Goal: Transaction & Acquisition: Purchase product/service

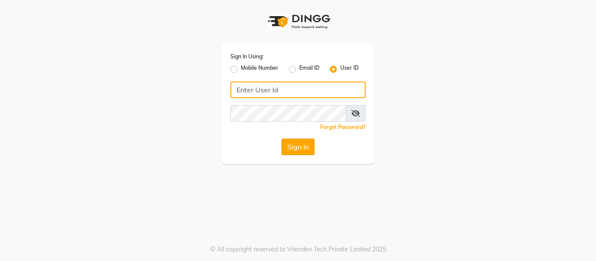
type input "opalsalon@123"
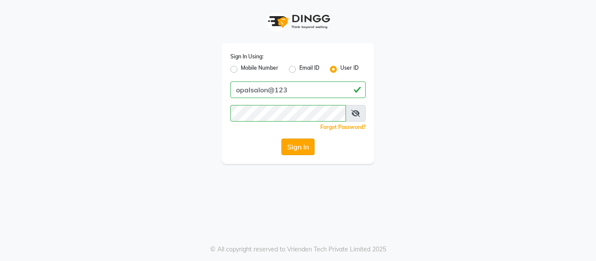
click at [290, 150] on button "Sign In" at bounding box center [297, 147] width 33 height 17
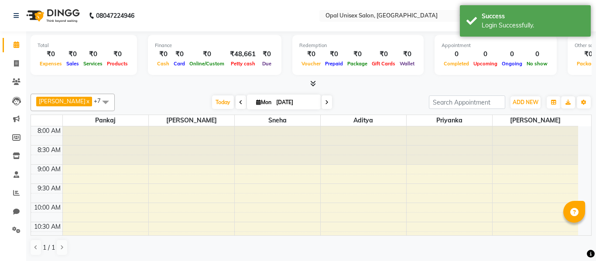
select select "en"
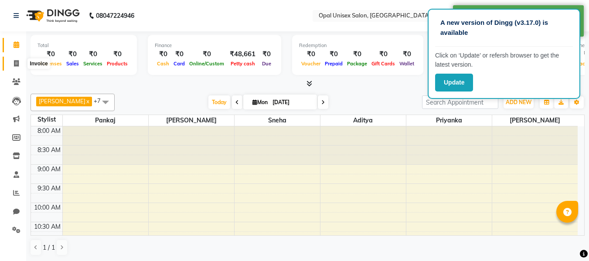
click at [17, 61] on icon at bounding box center [16, 63] width 5 height 7
select select "service"
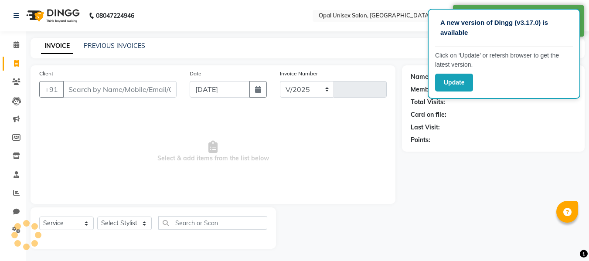
select select "8653"
type input "1256"
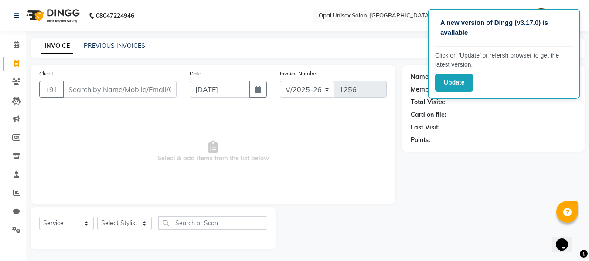
click at [84, 88] on input "Client" at bounding box center [120, 89] width 114 height 17
click at [10, 81] on span at bounding box center [16, 82] width 15 height 10
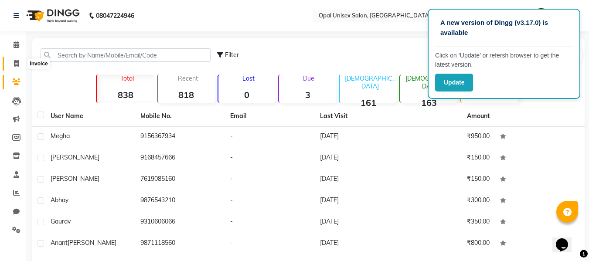
click at [21, 61] on span at bounding box center [16, 64] width 15 height 10
select select "service"
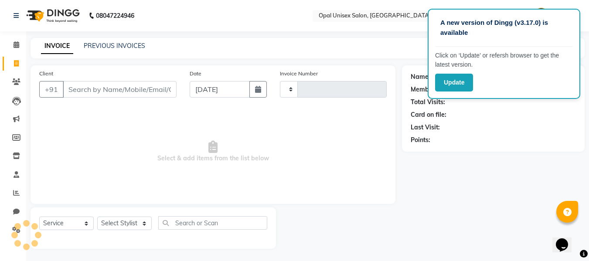
scroll to position [1, 0]
type input "1256"
select select "8653"
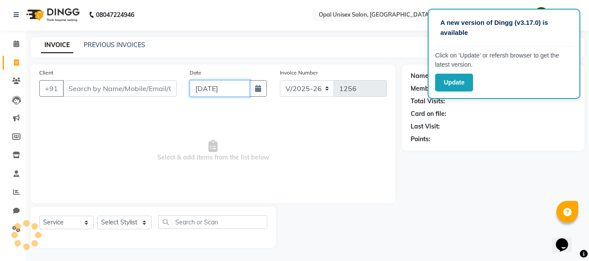
click at [206, 92] on input "[DATE]" at bounding box center [220, 88] width 60 height 17
select select "9"
select select "2025"
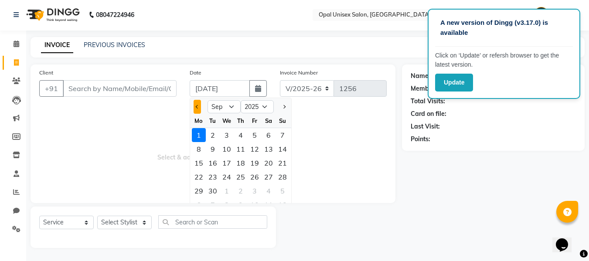
click at [200, 106] on button "Previous month" at bounding box center [197, 107] width 7 height 14
select select "8"
click at [283, 191] on div "31" at bounding box center [283, 191] width 14 height 14
type input "[DATE]"
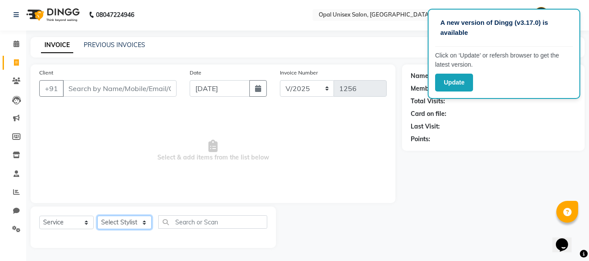
click at [128, 225] on select "Select Stylist [PERSON_NAME] Priyanka Sachin [PERSON_NAME][GEOGRAPHIC_DATA][PER…" at bounding box center [124, 223] width 55 height 14
select select "86885"
click at [97, 216] on select "Select Stylist [PERSON_NAME] Priyanka Sachin [PERSON_NAME][GEOGRAPHIC_DATA][PER…" at bounding box center [124, 223] width 55 height 14
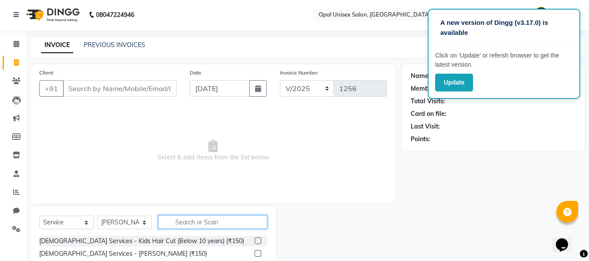
click at [191, 218] on input "text" at bounding box center [212, 222] width 109 height 14
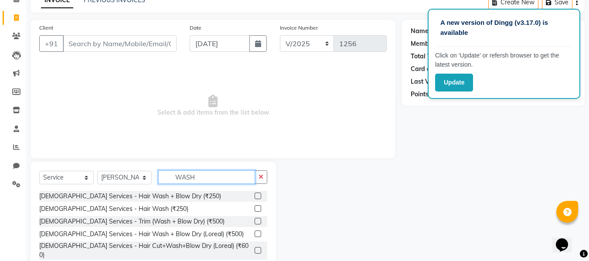
scroll to position [59, 0]
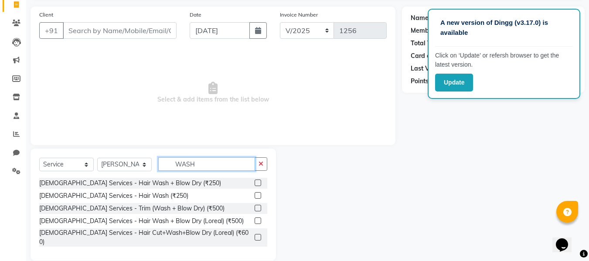
type input "WASH"
click at [258, 222] on label at bounding box center [258, 221] width 7 height 7
click at [258, 222] on input "checkbox" at bounding box center [258, 221] width 6 height 6
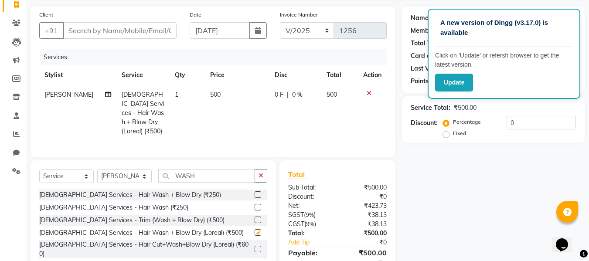
checkbox input "false"
drag, startPoint x: 215, startPoint y: 92, endPoint x: 205, endPoint y: 96, distance: 9.8
click at [214, 93] on span "500" at bounding box center [215, 95] width 10 height 8
select select "86885"
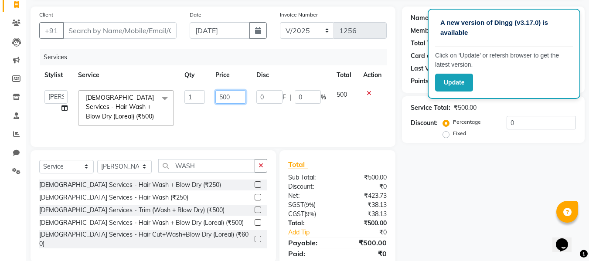
click at [222, 98] on input "500" at bounding box center [230, 97] width 30 height 14
click at [240, 98] on input "40000" at bounding box center [230, 97] width 30 height 14
type input "400"
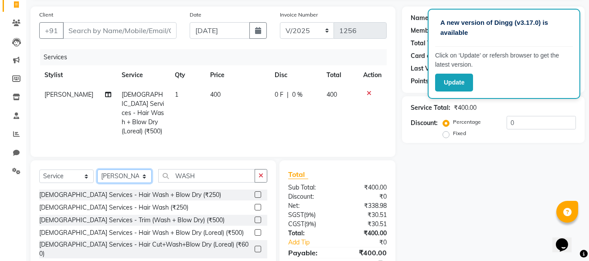
click at [146, 177] on select "Select Stylist [PERSON_NAME] Priyanka Sachin [PERSON_NAME][GEOGRAPHIC_DATA][PER…" at bounding box center [124, 177] width 55 height 14
select select "88297"
click at [97, 170] on select "Select Stylist [PERSON_NAME] Priyanka Sachin [PERSON_NAME][GEOGRAPHIC_DATA][PER…" at bounding box center [124, 177] width 55 height 14
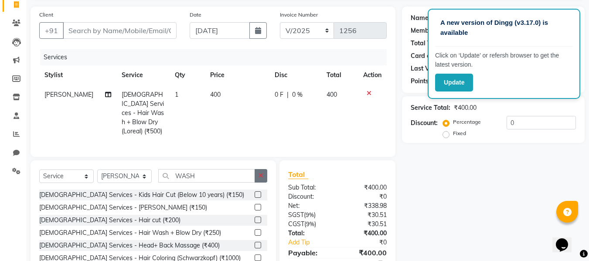
click at [262, 174] on icon "button" at bounding box center [261, 176] width 5 height 6
click at [225, 170] on input "text" at bounding box center [212, 176] width 109 height 14
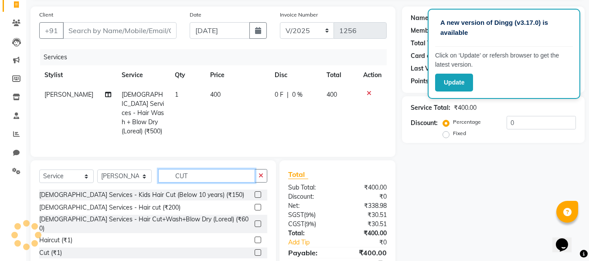
type input "CUT"
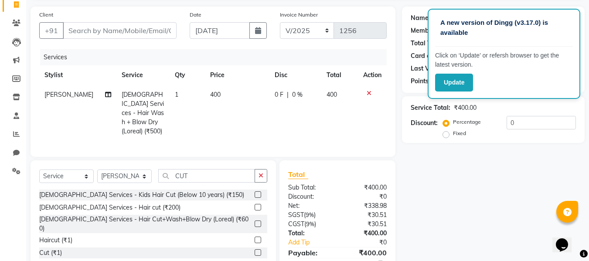
click at [255, 221] on label at bounding box center [258, 224] width 7 height 7
click at [255, 222] on input "checkbox" at bounding box center [258, 225] width 6 height 6
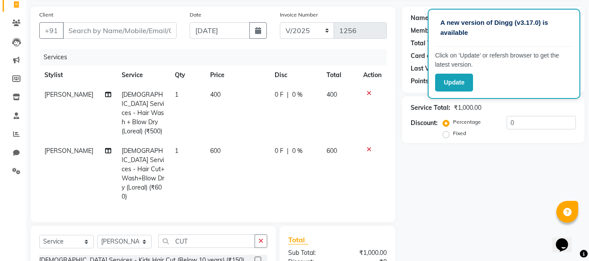
checkbox input "false"
click at [80, 32] on input "Client" at bounding box center [120, 30] width 114 height 17
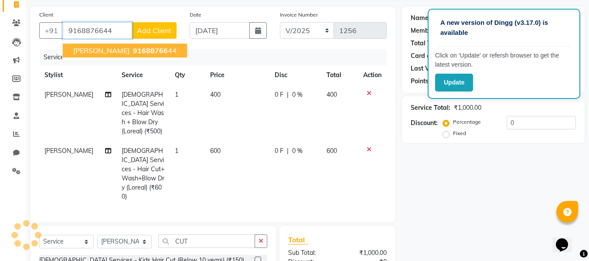
type input "9168876644"
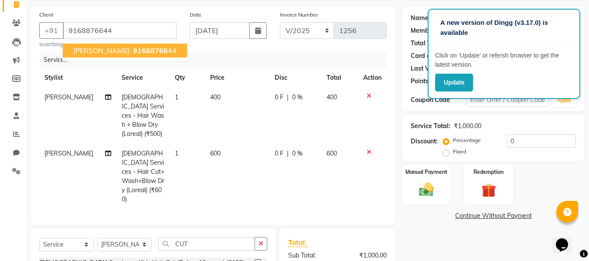
click at [78, 50] on span "[PERSON_NAME]" at bounding box center [101, 50] width 56 height 9
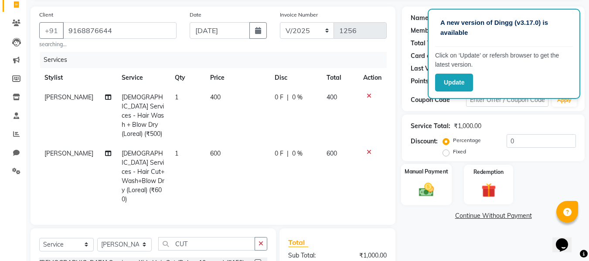
click at [433, 195] on img at bounding box center [426, 189] width 24 height 17
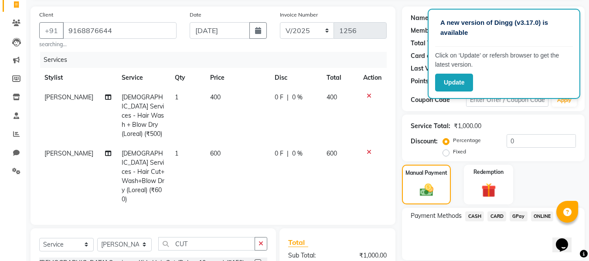
click at [518, 216] on span "GPay" at bounding box center [519, 217] width 18 height 10
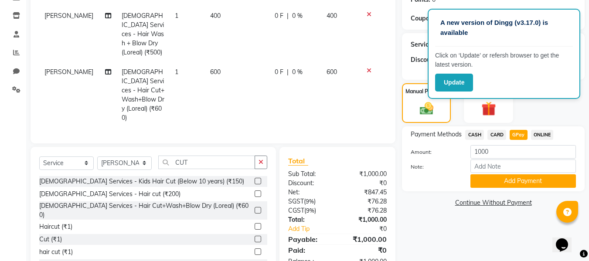
scroll to position [147, 0]
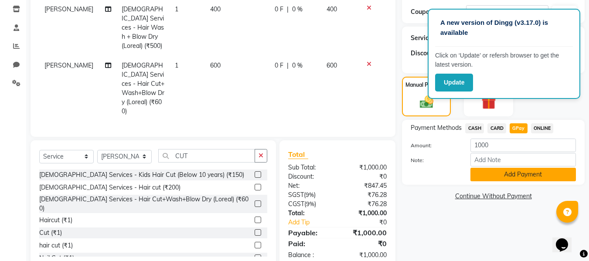
click at [535, 175] on button "Add Payment" at bounding box center [524, 175] width 106 height 14
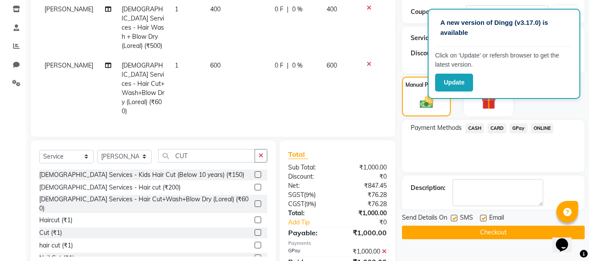
scroll to position [165, 0]
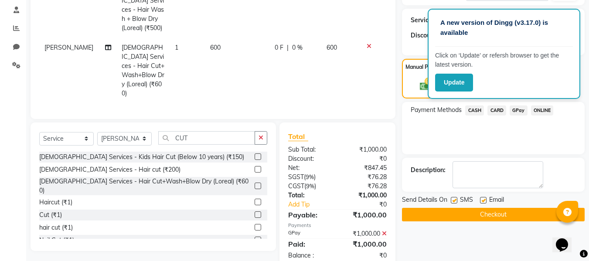
click at [519, 216] on button "Checkout" at bounding box center [493, 215] width 183 height 14
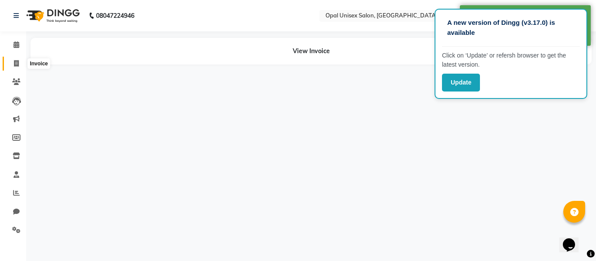
click at [12, 64] on span at bounding box center [16, 64] width 15 height 10
select select "service"
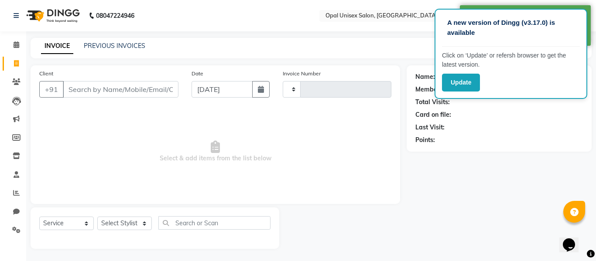
scroll to position [1, 0]
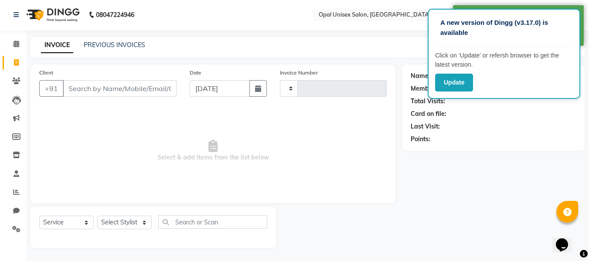
type input "1257"
select select "8653"
click at [200, 88] on input "[DATE]" at bounding box center [220, 88] width 60 height 17
select select "9"
select select "2025"
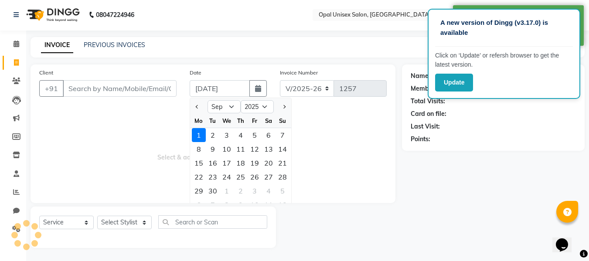
click at [203, 109] on div at bounding box center [198, 107] width 17 height 14
click at [197, 103] on button "Previous month" at bounding box center [197, 107] width 7 height 14
select select "8"
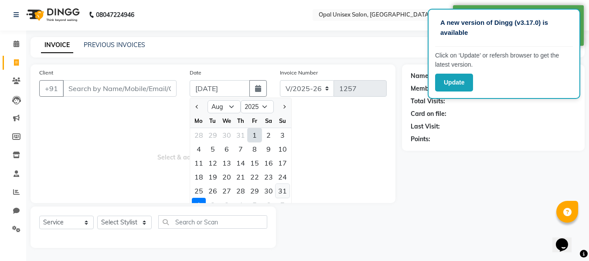
click at [286, 190] on div "31" at bounding box center [283, 191] width 14 height 14
type input "[DATE]"
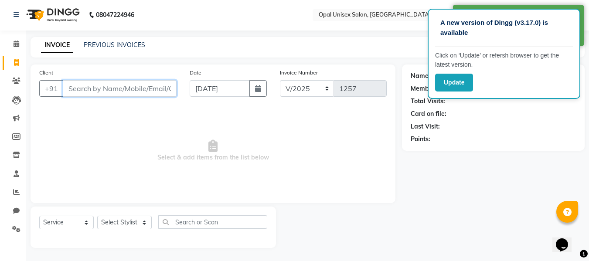
click at [106, 92] on input "Client" at bounding box center [120, 88] width 114 height 17
click at [115, 91] on input "Client" at bounding box center [120, 88] width 114 height 17
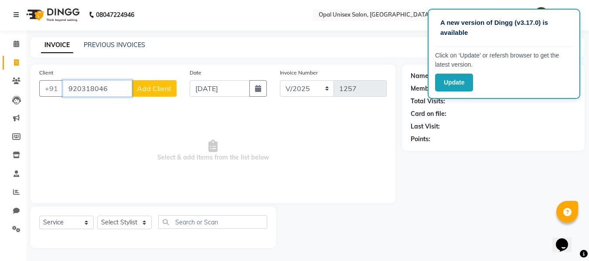
type input "920318046"
click at [153, 93] on button "Add Client" at bounding box center [154, 88] width 45 height 17
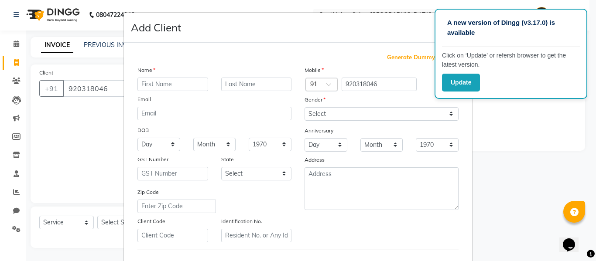
click at [160, 85] on input "text" at bounding box center [172, 85] width 71 height 14
type input "a"
type input "[PERSON_NAME]"
click at [318, 109] on select "Select [DEMOGRAPHIC_DATA] [DEMOGRAPHIC_DATA] Other Prefer Not To Say" at bounding box center [381, 114] width 154 height 14
select select "[DEMOGRAPHIC_DATA]"
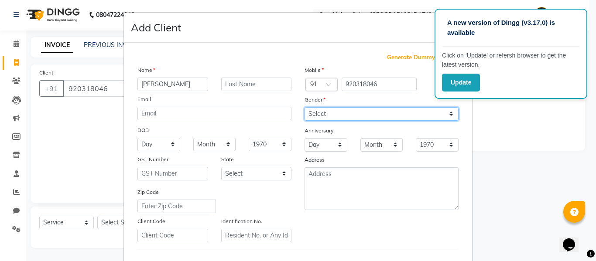
click at [304, 107] on select "Select [DEMOGRAPHIC_DATA] [DEMOGRAPHIC_DATA] Other Prefer Not To Say" at bounding box center [381, 114] width 154 height 14
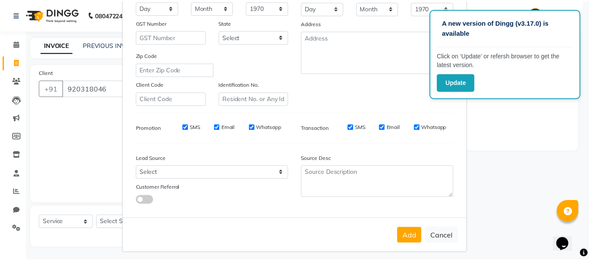
scroll to position [141, 0]
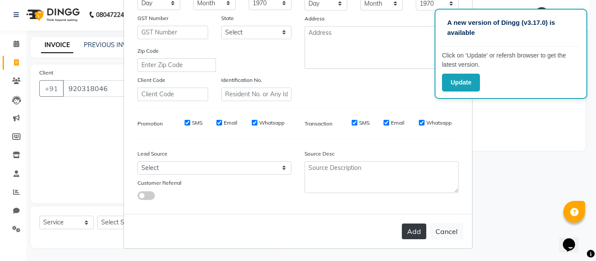
click at [414, 230] on button "Add" at bounding box center [414, 232] width 24 height 16
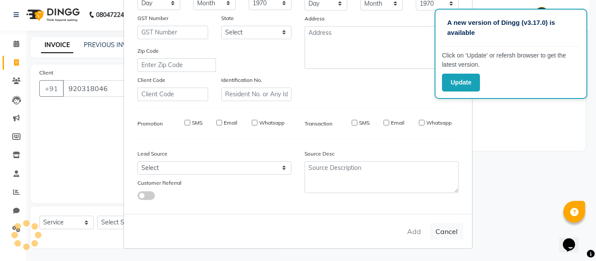
select select
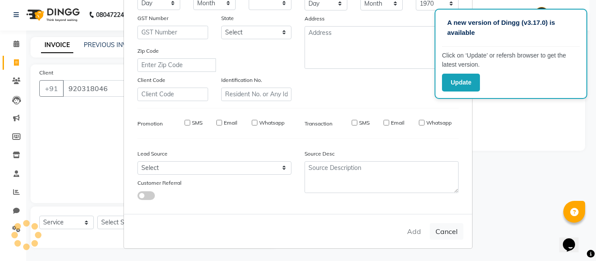
select select
checkbox input "false"
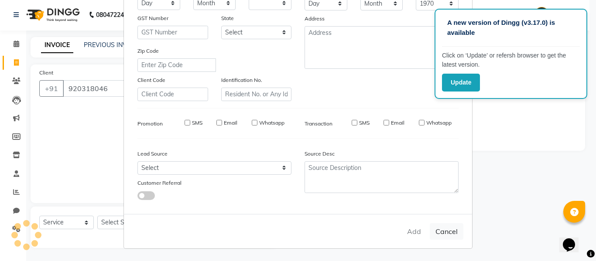
checkbox input "false"
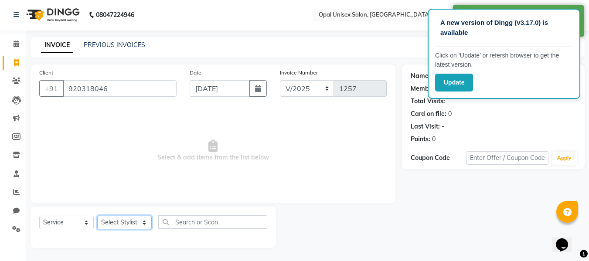
click at [116, 221] on select "Select Stylist [PERSON_NAME] Priyanka Sachin [PERSON_NAME][GEOGRAPHIC_DATA][PER…" at bounding box center [124, 223] width 55 height 14
select select "86884"
click at [97, 216] on select "Select Stylist [PERSON_NAME] Priyanka Sachin [PERSON_NAME][GEOGRAPHIC_DATA][PER…" at bounding box center [124, 223] width 55 height 14
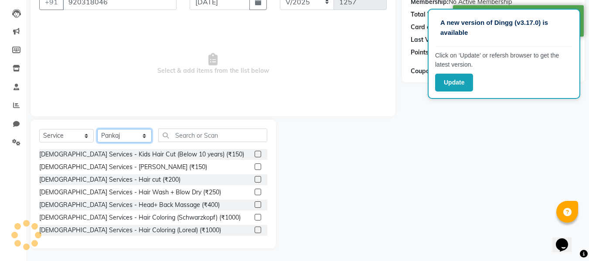
scroll to position [88, 0]
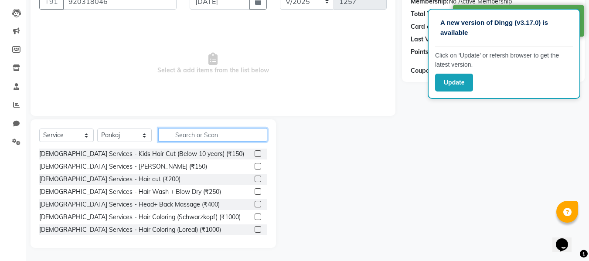
click at [184, 136] on input "text" at bounding box center [212, 135] width 109 height 14
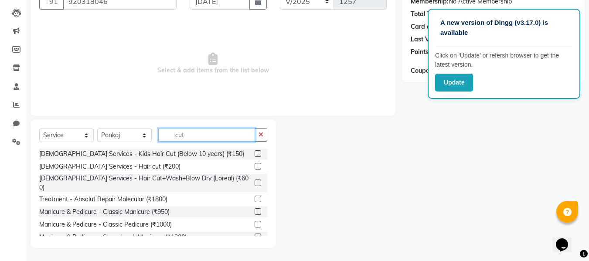
scroll to position [39, 0]
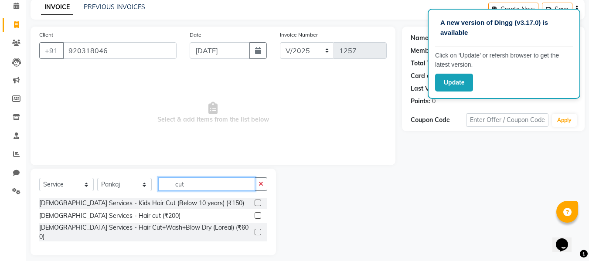
type input "cut"
click at [256, 212] on label at bounding box center [258, 215] width 7 height 7
click at [256, 213] on input "checkbox" at bounding box center [258, 216] width 6 height 6
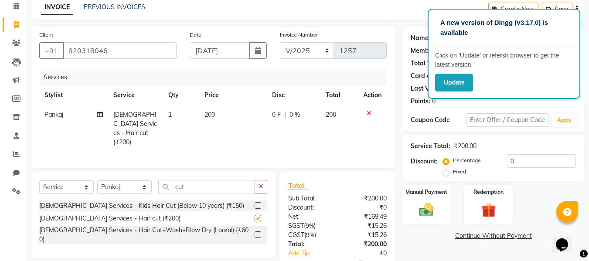
checkbox input "false"
click at [205, 112] on span "200" at bounding box center [210, 115] width 10 height 8
select select "86884"
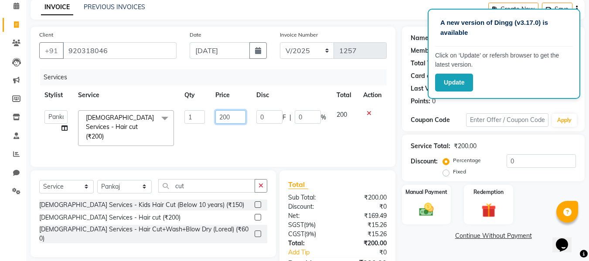
click at [226, 116] on input "200" at bounding box center [230, 117] width 30 height 14
type input "350"
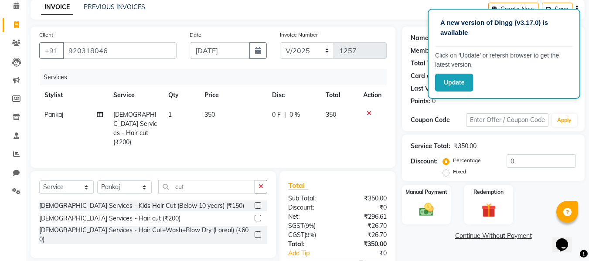
click at [218, 145] on div "Services Stylist Service Qty Price Disc Total Action Pankaj [DEMOGRAPHIC_DATA] …" at bounding box center [213, 114] width 348 height 90
click at [437, 207] on img at bounding box center [426, 209] width 24 height 17
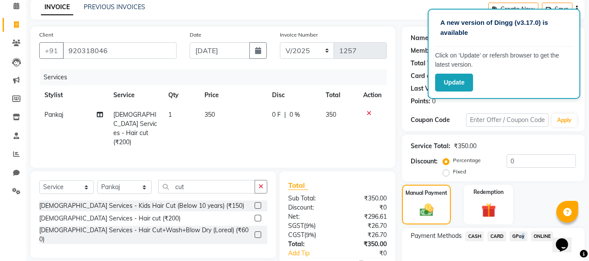
click at [520, 235] on span "GPay" at bounding box center [519, 237] width 18 height 10
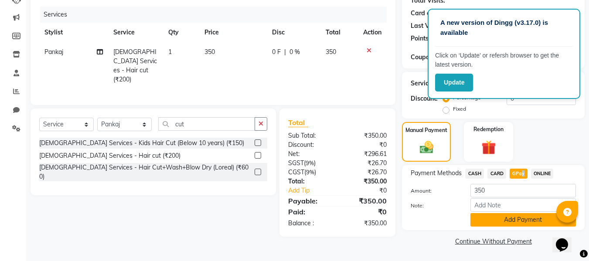
click at [514, 221] on button "Add Payment" at bounding box center [524, 220] width 106 height 14
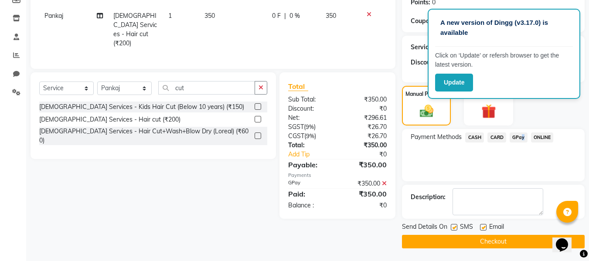
scroll to position [138, 0]
click at [512, 232] on div "Send Details On SMS Email" at bounding box center [493, 227] width 183 height 11
click at [516, 244] on button "Checkout" at bounding box center [493, 242] width 183 height 14
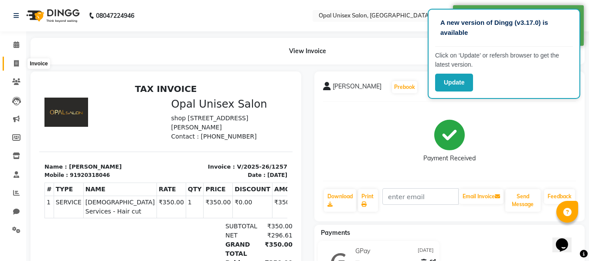
click at [14, 65] on icon at bounding box center [16, 63] width 5 height 7
select select "service"
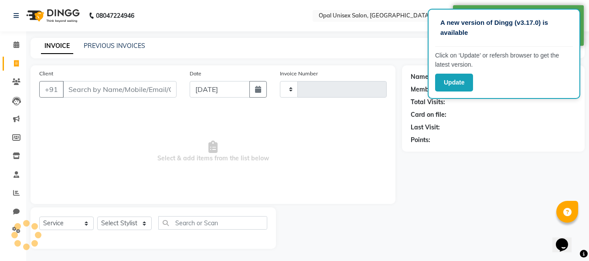
scroll to position [1, 0]
type input "1258"
select select "8653"
click at [117, 90] on input "Client" at bounding box center [120, 88] width 114 height 17
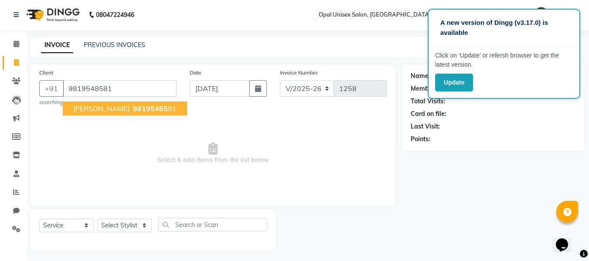
type input "9819548581"
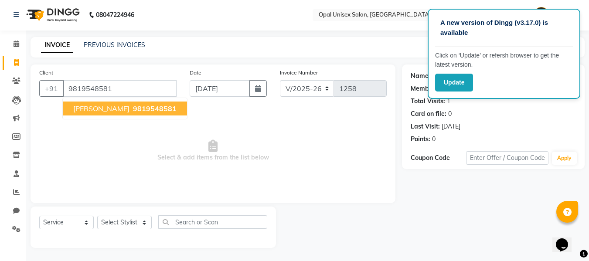
click at [103, 110] on span "[PERSON_NAME]" at bounding box center [101, 108] width 56 height 9
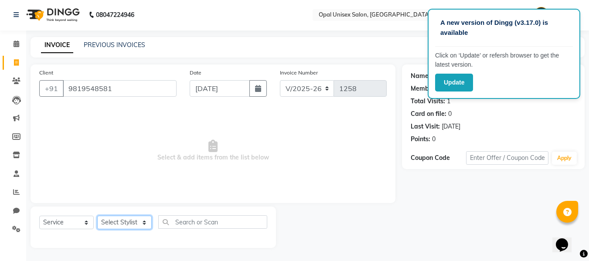
click at [135, 224] on select "Select Stylist [PERSON_NAME] Priyanka Sachin [PERSON_NAME][GEOGRAPHIC_DATA][PER…" at bounding box center [124, 223] width 55 height 14
select select "86885"
click at [97, 216] on select "Select Stylist [PERSON_NAME] Priyanka Sachin [PERSON_NAME][GEOGRAPHIC_DATA][PER…" at bounding box center [124, 223] width 55 height 14
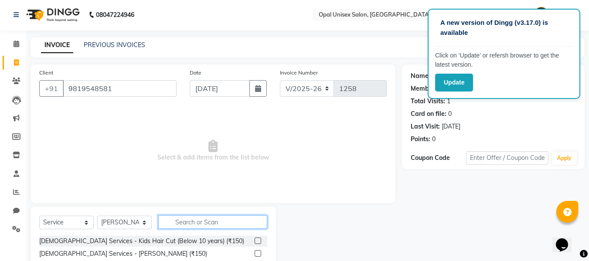
click at [167, 221] on input "text" at bounding box center [212, 222] width 109 height 14
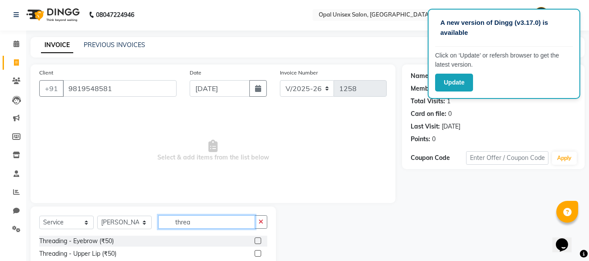
type input "threa"
click at [255, 240] on label at bounding box center [258, 241] width 7 height 7
click at [255, 240] on input "checkbox" at bounding box center [258, 242] width 6 height 6
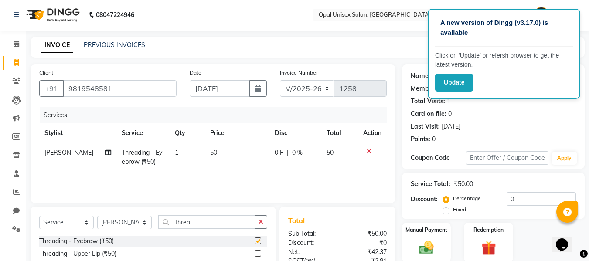
checkbox input "false"
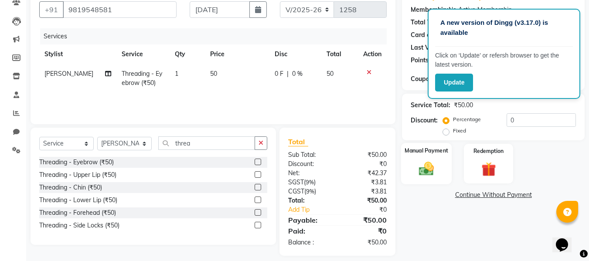
scroll to position [88, 0]
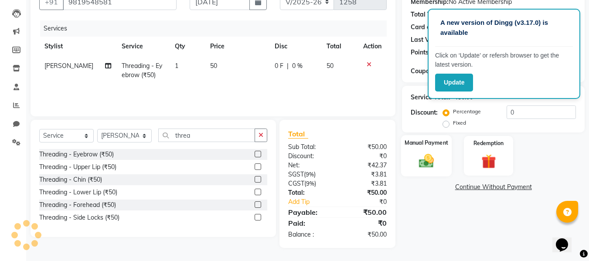
click at [426, 170] on div "Manual Payment" at bounding box center [426, 155] width 51 height 41
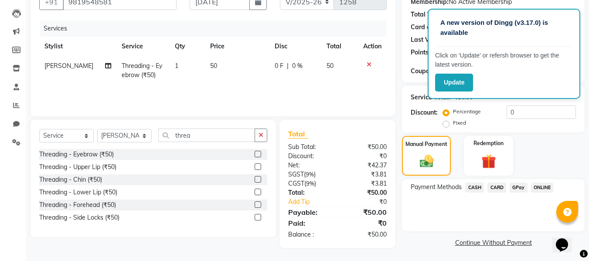
click at [521, 187] on span "GPay" at bounding box center [519, 188] width 18 height 10
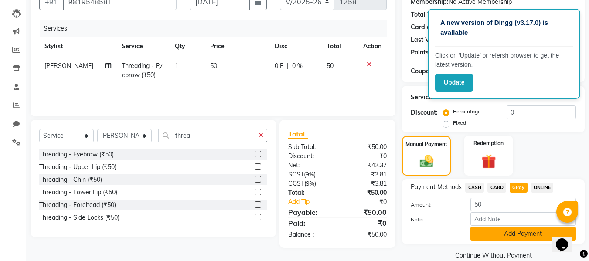
click at [508, 235] on button "Add Payment" at bounding box center [524, 234] width 106 height 14
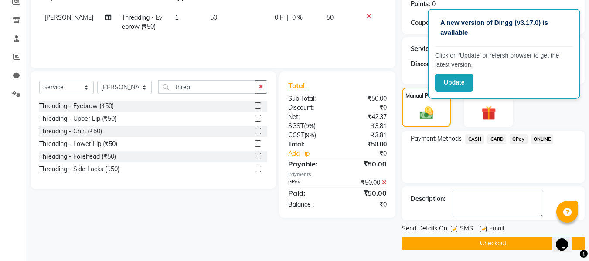
scroll to position [138, 0]
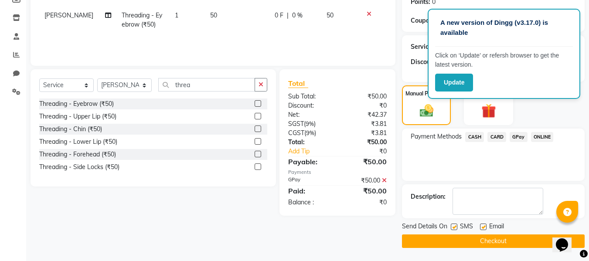
click at [510, 243] on button "Checkout" at bounding box center [493, 242] width 183 height 14
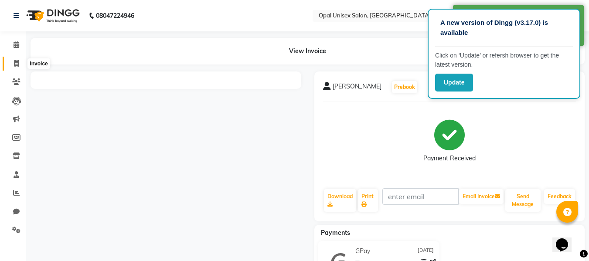
click at [18, 65] on icon at bounding box center [16, 63] width 5 height 7
select select "service"
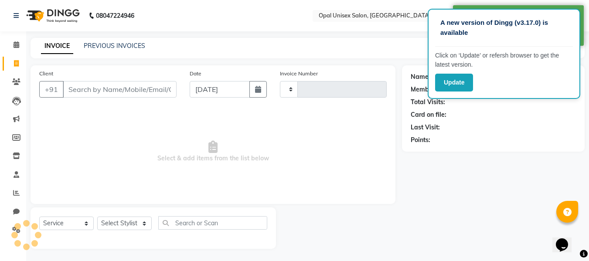
scroll to position [1, 0]
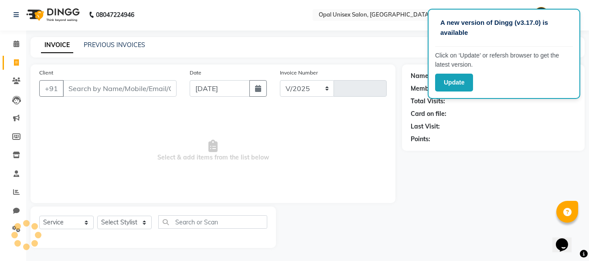
select select "8653"
type input "1259"
click at [72, 89] on input "Client" at bounding box center [120, 88] width 114 height 17
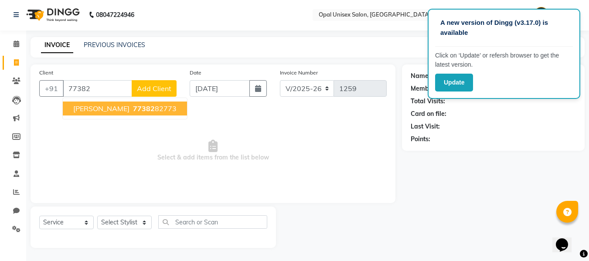
click at [107, 106] on span "[PERSON_NAME]" at bounding box center [101, 108] width 56 height 9
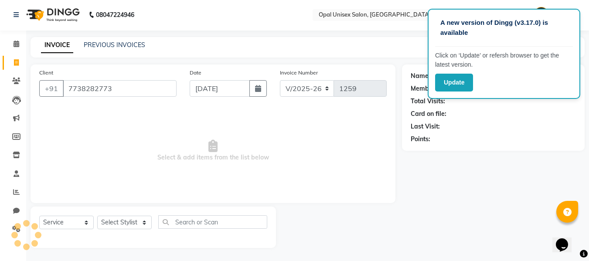
type input "7738282773"
select select "1: Object"
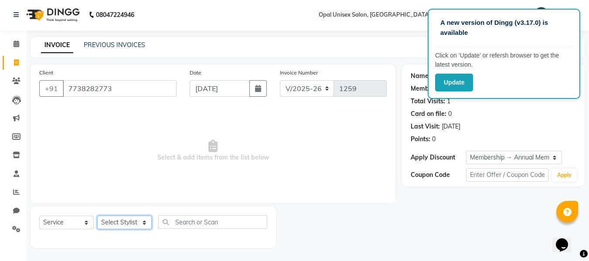
click at [109, 222] on select "Select Stylist [PERSON_NAME] Priyanka Sachin [PERSON_NAME][GEOGRAPHIC_DATA][PER…" at bounding box center [124, 223] width 55 height 14
select select "86886"
click at [97, 216] on select "Select Stylist [PERSON_NAME] Priyanka Sachin [PERSON_NAME][GEOGRAPHIC_DATA][PER…" at bounding box center [124, 223] width 55 height 14
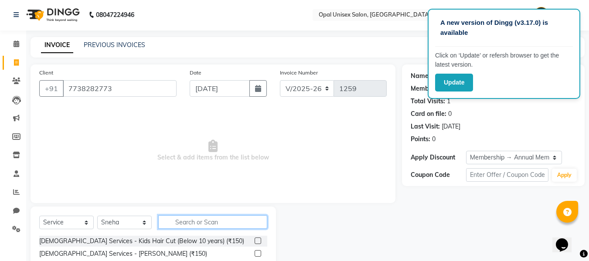
click at [186, 224] on input "text" at bounding box center [212, 222] width 109 height 14
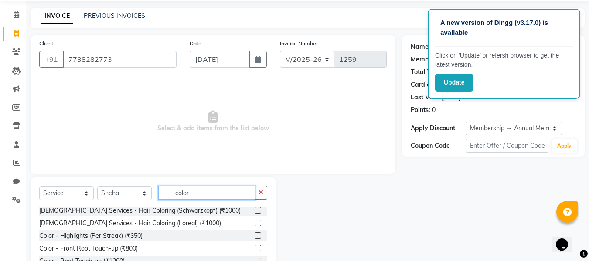
scroll to position [0, 0]
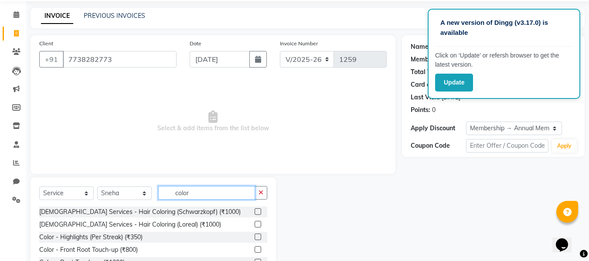
type input "color"
click at [255, 223] on label at bounding box center [258, 224] width 7 height 7
click at [255, 223] on input "checkbox" at bounding box center [258, 225] width 6 height 6
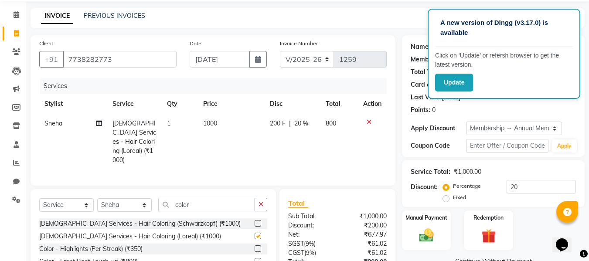
checkbox input "false"
click at [211, 124] on span "1000" at bounding box center [210, 123] width 14 height 8
select select "86886"
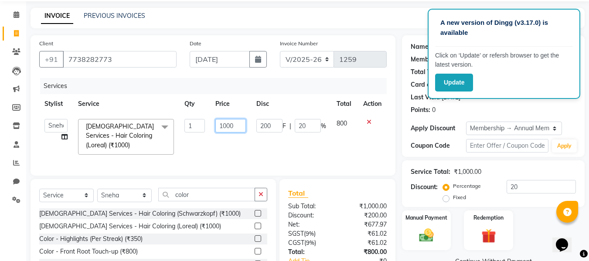
click at [226, 126] on input "1000" at bounding box center [230, 126] width 30 height 14
type input "1500"
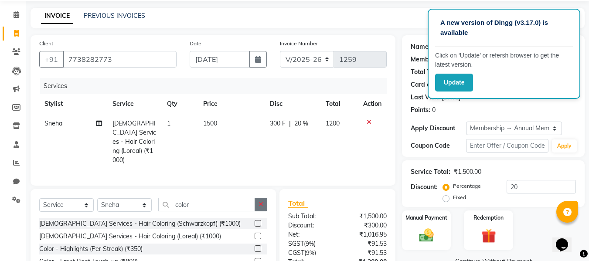
click at [263, 203] on icon "button" at bounding box center [261, 204] width 5 height 6
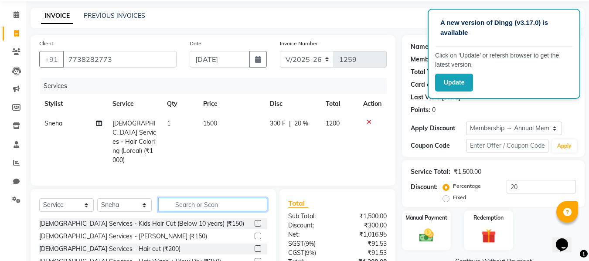
click at [184, 200] on input "text" at bounding box center [212, 205] width 109 height 14
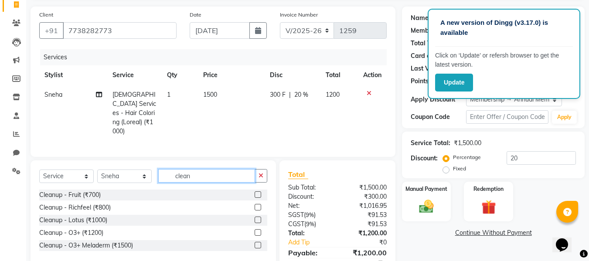
scroll to position [88, 0]
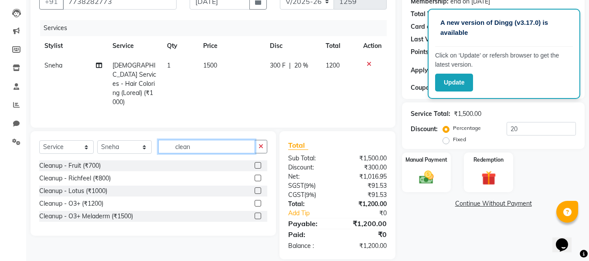
type input "clean"
click at [257, 201] on label at bounding box center [258, 203] width 7 height 7
click at [257, 201] on input "checkbox" at bounding box center [258, 204] width 6 height 6
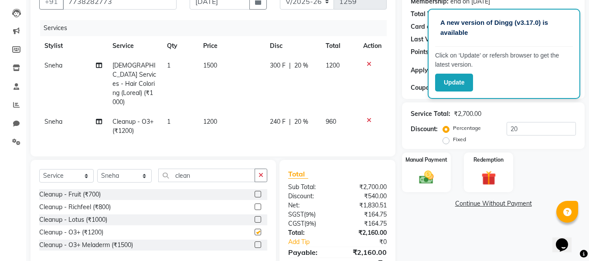
checkbox input "false"
click at [259, 174] on icon "button" at bounding box center [261, 175] width 5 height 6
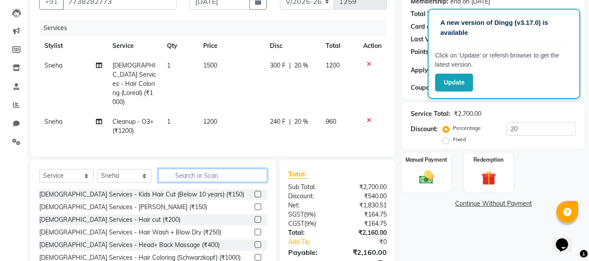
click at [226, 175] on input "text" at bounding box center [212, 176] width 109 height 14
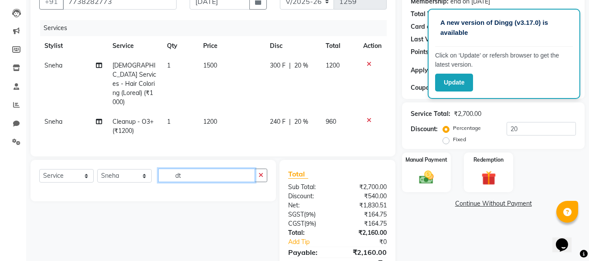
type input "d"
click at [238, 176] on input "dtan" at bounding box center [206, 176] width 97 height 14
type input "d"
type input "Dtan"
click at [260, 169] on button "button" at bounding box center [261, 176] width 13 height 14
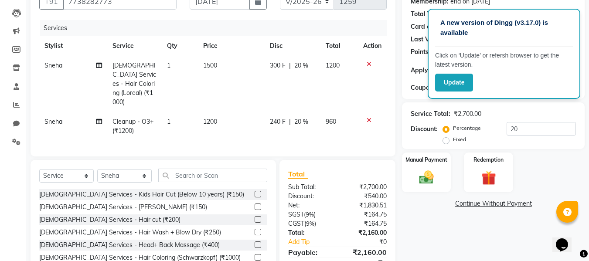
click at [218, 113] on td "1200" at bounding box center [231, 126] width 67 height 29
select select "86886"
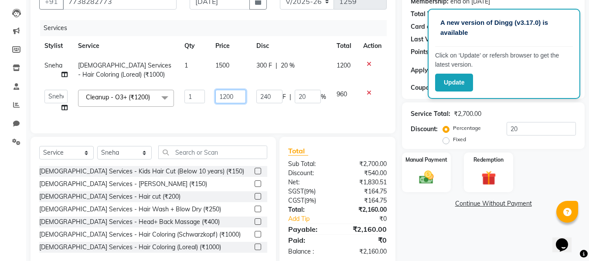
click at [224, 96] on input "1200" at bounding box center [230, 97] width 30 height 14
click at [225, 96] on input "1200" at bounding box center [230, 97] width 30 height 14
type input "1800"
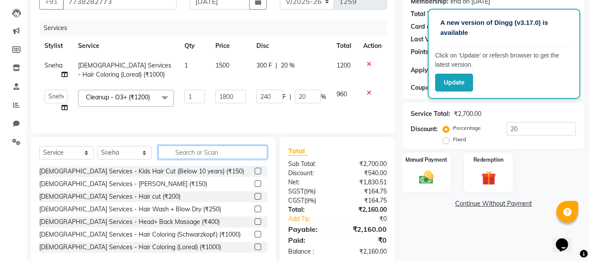
click at [204, 160] on div "Select Service Product Membership Package Voucher Prepaid Gift Card Select Styl…" at bounding box center [154, 201] width 246 height 129
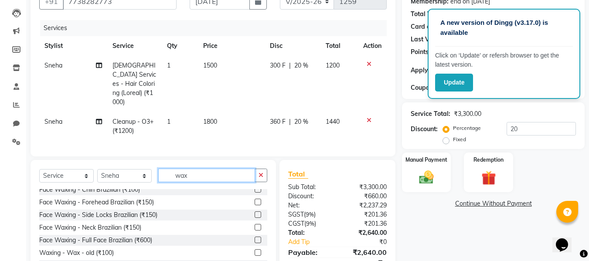
scroll to position [116, 0]
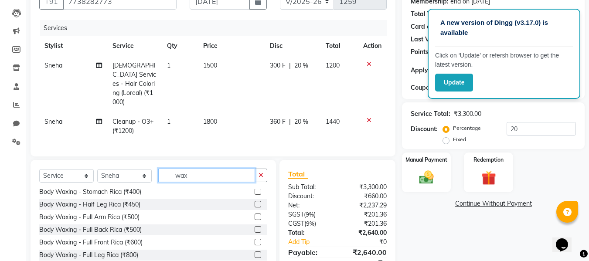
type input "wax"
click at [255, 214] on label at bounding box center [258, 217] width 7 height 7
click at [255, 215] on input "checkbox" at bounding box center [258, 218] width 6 height 6
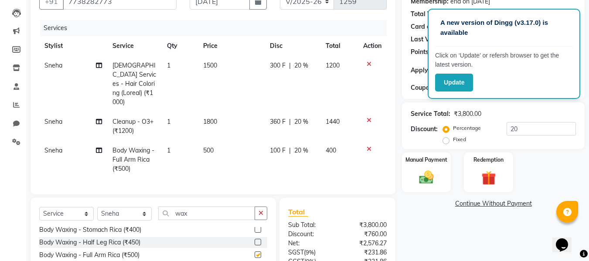
checkbox input "false"
click at [212, 141] on td "500" at bounding box center [231, 160] width 67 height 38
select select "86886"
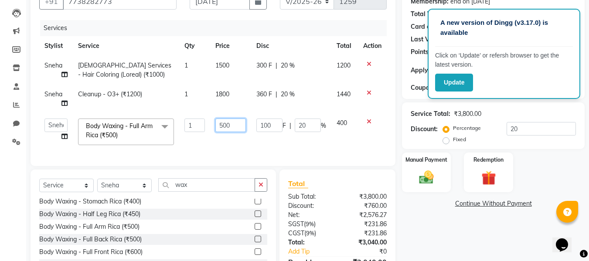
click at [232, 127] on input "500" at bounding box center [230, 126] width 30 height 14
type input "5"
type input "1100"
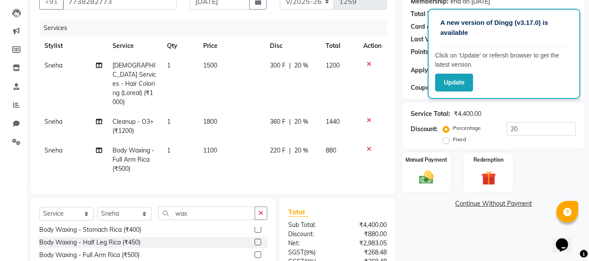
click at [300, 146] on span "20 %" at bounding box center [301, 150] width 14 height 9
select select "86886"
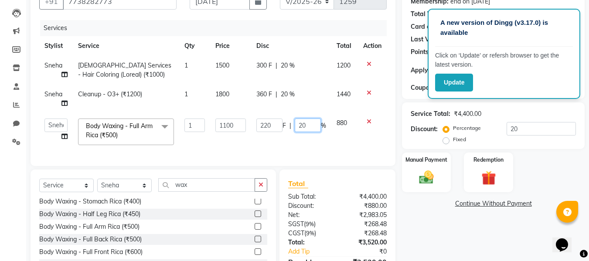
click at [305, 126] on input "20" at bounding box center [308, 126] width 26 height 14
type input "2"
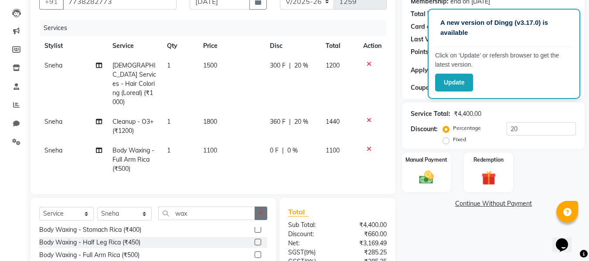
click at [259, 194] on div "Client [PHONE_NUMBER] Date [DATE] Invoice Number V/2025 V/[PHONE_NUMBER] Servic…" at bounding box center [213, 151] width 378 height 349
click at [259, 210] on icon "button" at bounding box center [261, 213] width 5 height 6
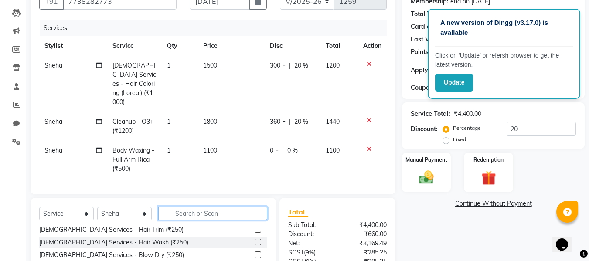
click at [208, 213] on input "text" at bounding box center [212, 214] width 109 height 14
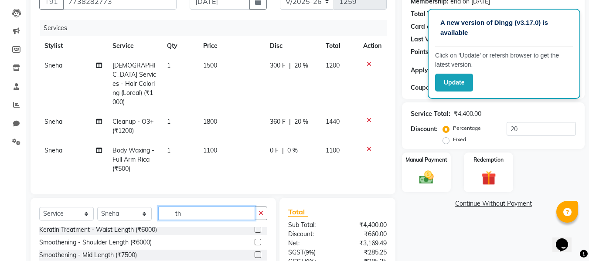
scroll to position [0, 0]
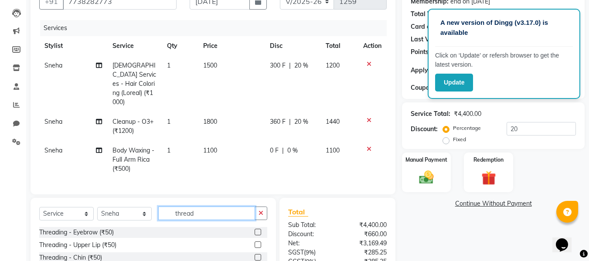
type input "thread"
click at [260, 229] on label at bounding box center [258, 232] width 7 height 7
click at [260, 230] on input "checkbox" at bounding box center [258, 233] width 6 height 6
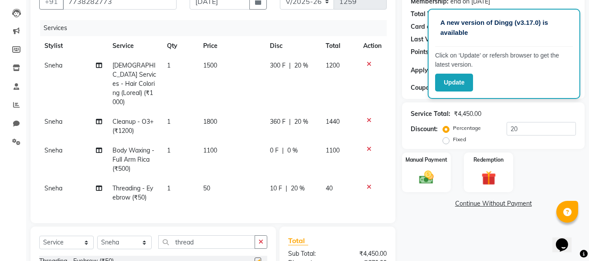
checkbox input "false"
click at [209, 184] on span "50" at bounding box center [206, 188] width 7 height 8
select select "86886"
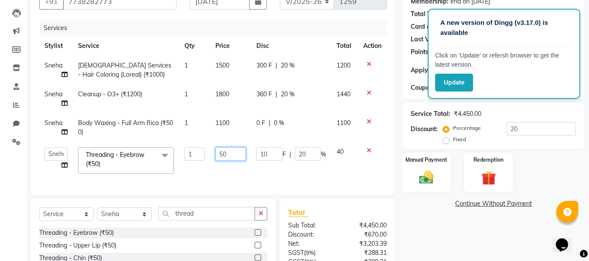
click at [218, 150] on input "50" at bounding box center [230, 154] width 30 height 14
click at [223, 154] on input "50" at bounding box center [230, 154] width 30 height 14
type input "200"
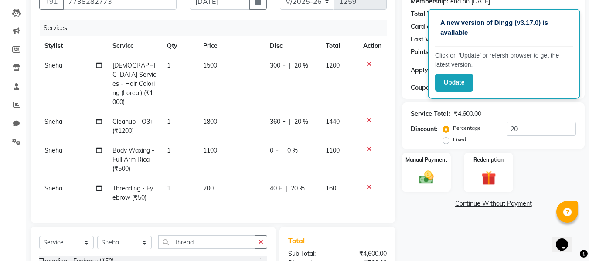
click at [301, 184] on span "20 %" at bounding box center [298, 188] width 14 height 9
select select "86886"
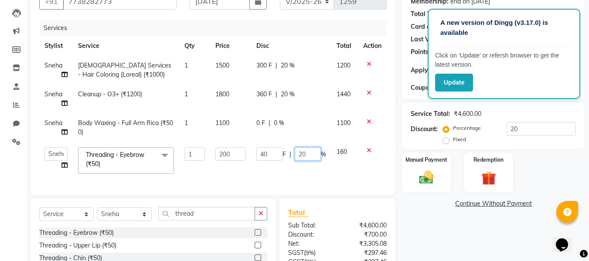
click at [309, 150] on input "20" at bounding box center [308, 154] width 26 height 14
type input "2"
click at [310, 173] on td "40 F | %" at bounding box center [291, 160] width 80 height 37
select select "86886"
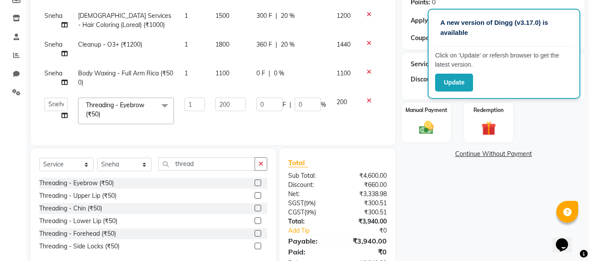
scroll to position [173, 0]
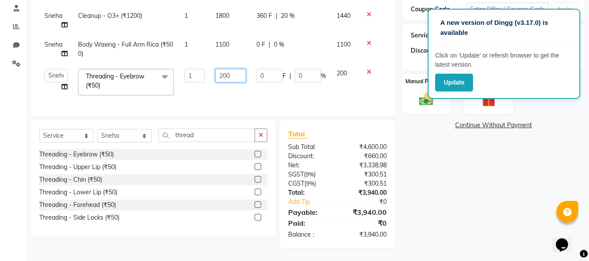
click at [228, 69] on input "200" at bounding box center [230, 76] width 30 height 14
type input "160"
click at [233, 79] on tbody "Sneha [DEMOGRAPHIC_DATA] Services - Hair Coloring (Loreal) (₹1000) 1 1500 300 F…" at bounding box center [213, 38] width 348 height 123
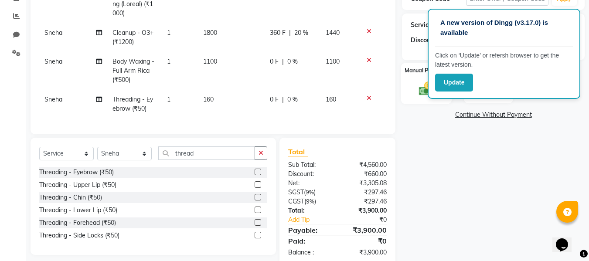
scroll to position [163, 0]
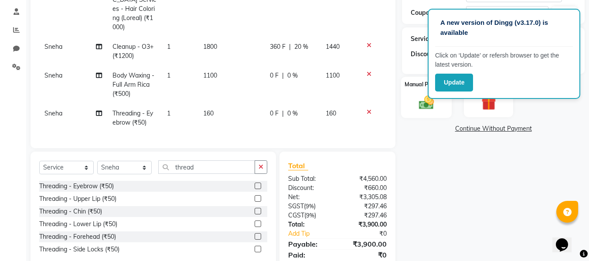
click at [423, 102] on img at bounding box center [426, 102] width 24 height 17
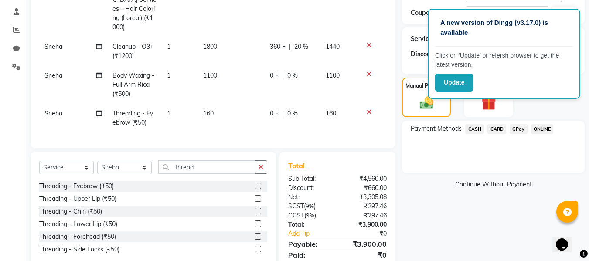
click at [519, 128] on span "GPay" at bounding box center [519, 129] width 18 height 10
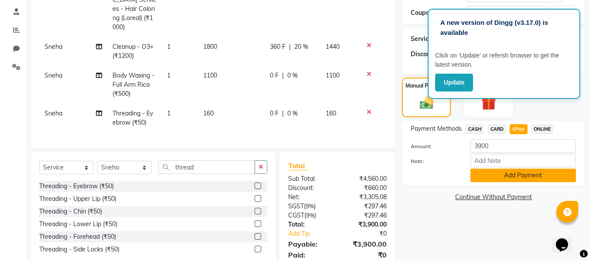
click at [516, 174] on button "Add Payment" at bounding box center [524, 176] width 106 height 14
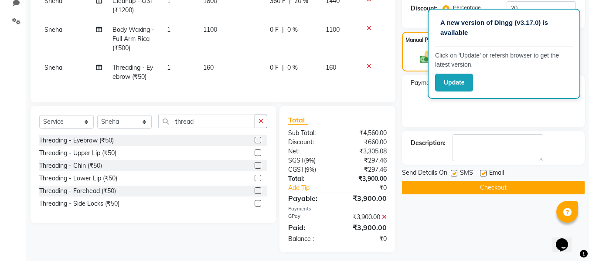
scroll to position [211, 0]
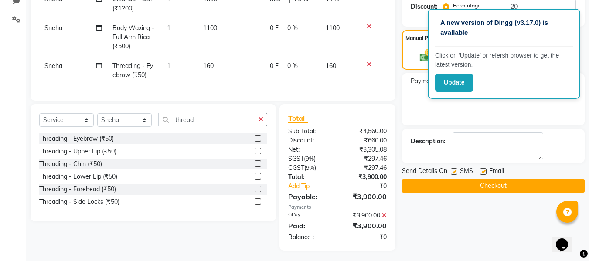
click at [503, 189] on button "Checkout" at bounding box center [493, 186] width 183 height 14
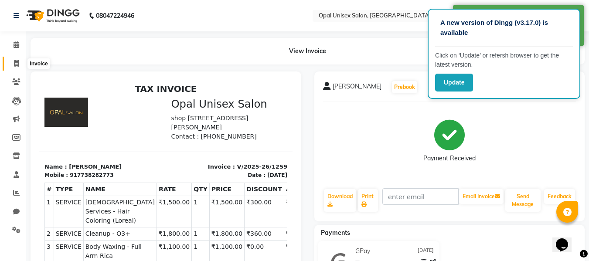
click at [16, 63] on icon at bounding box center [16, 63] width 5 height 7
select select "service"
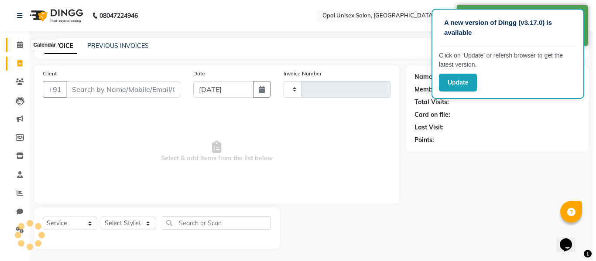
scroll to position [1, 0]
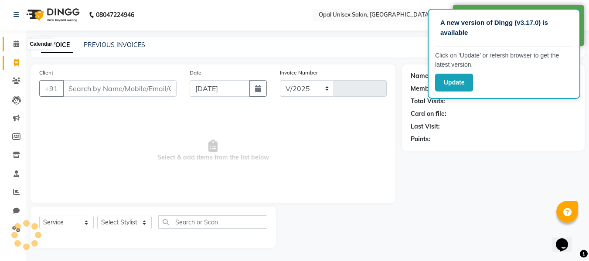
select select "8653"
type input "1260"
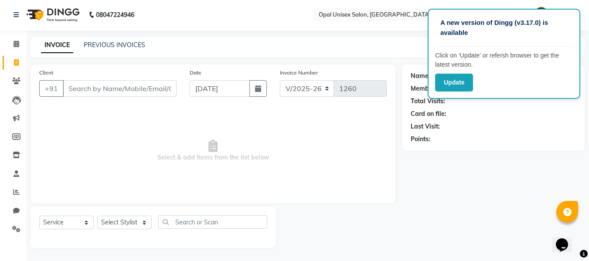
click at [75, 90] on input "Client" at bounding box center [120, 88] width 114 height 17
click at [74, 92] on input "Client" at bounding box center [120, 88] width 114 height 17
type input "8128152238"
click at [154, 88] on span "Add Client" at bounding box center [154, 88] width 34 height 9
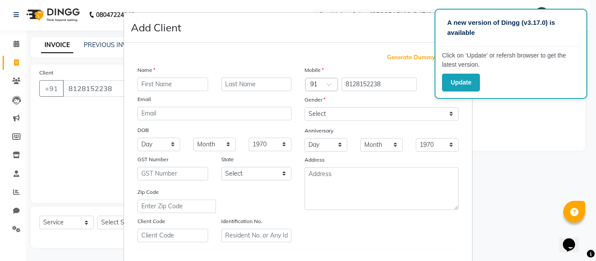
click at [176, 83] on input "text" at bounding box center [172, 85] width 71 height 14
type input "[PERSON_NAME]"
click at [329, 109] on select "Select [DEMOGRAPHIC_DATA] [DEMOGRAPHIC_DATA] Other Prefer Not To Say" at bounding box center [381, 114] width 154 height 14
select select "[DEMOGRAPHIC_DATA]"
click at [304, 107] on select "Select [DEMOGRAPHIC_DATA] [DEMOGRAPHIC_DATA] Other Prefer Not To Say" at bounding box center [381, 114] width 154 height 14
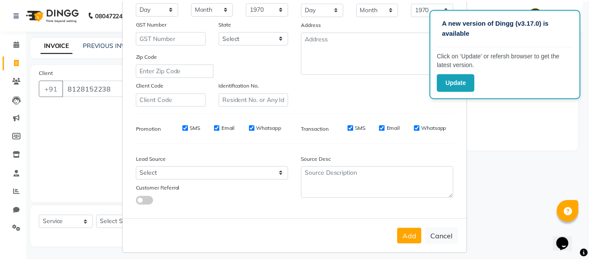
scroll to position [141, 0]
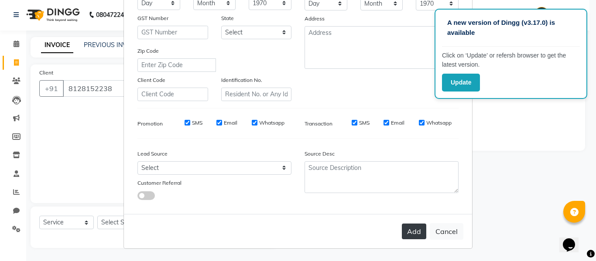
click at [412, 236] on button "Add" at bounding box center [414, 232] width 24 height 16
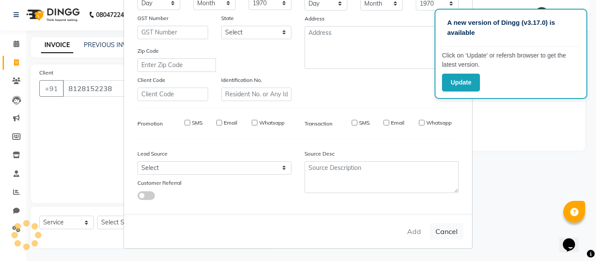
select select
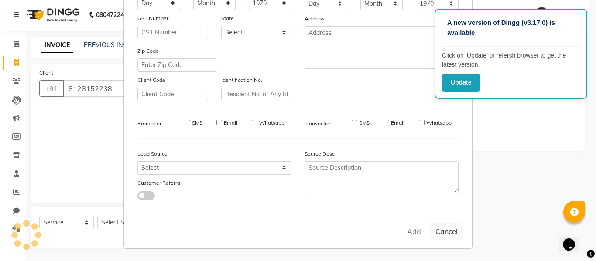
select select
checkbox input "false"
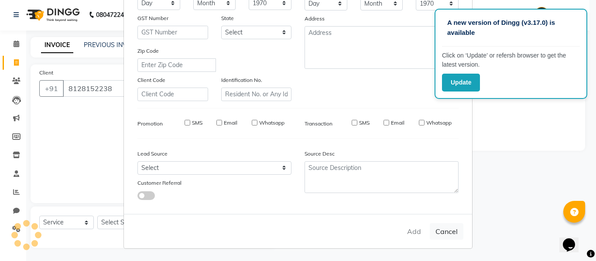
checkbox input "false"
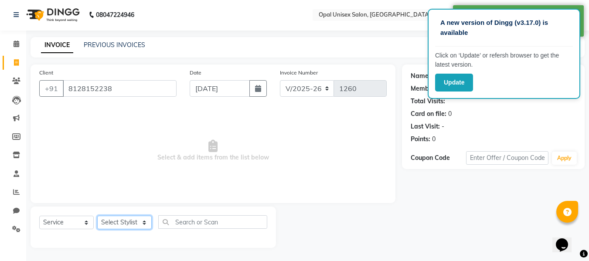
click at [130, 220] on select "Select Stylist [PERSON_NAME] Priyanka Sachin [PERSON_NAME][GEOGRAPHIC_DATA][PER…" at bounding box center [124, 223] width 55 height 14
select select "86884"
click at [97, 216] on select "Select Stylist [PERSON_NAME] Priyanka Sachin [PERSON_NAME][GEOGRAPHIC_DATA][PER…" at bounding box center [124, 223] width 55 height 14
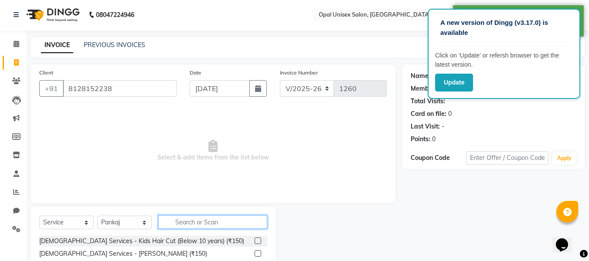
click at [191, 222] on input "text" at bounding box center [212, 222] width 109 height 14
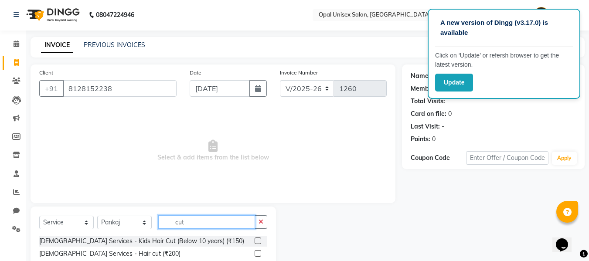
type input "cut"
click at [254, 254] on div "[DEMOGRAPHIC_DATA] Services - Hair cut (₹200)" at bounding box center [153, 254] width 228 height 11
click at [258, 252] on label at bounding box center [258, 253] width 7 height 7
click at [258, 252] on input "checkbox" at bounding box center [258, 254] width 6 height 6
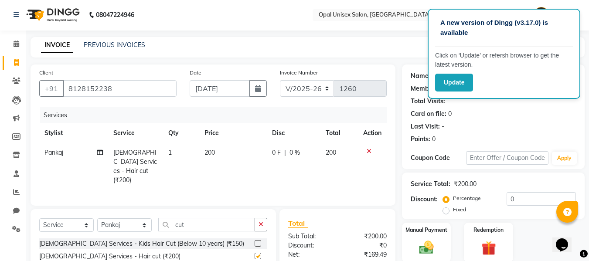
checkbox input "false"
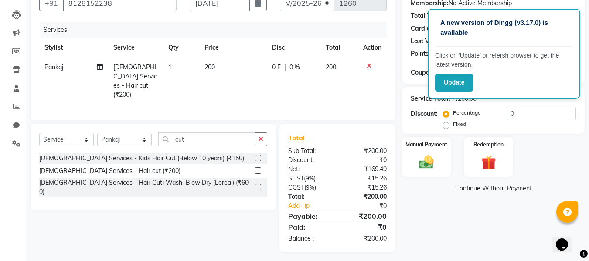
scroll to position [88, 0]
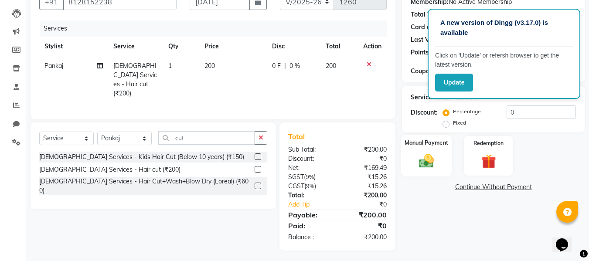
click at [430, 149] on div "Manual Payment" at bounding box center [426, 155] width 51 height 41
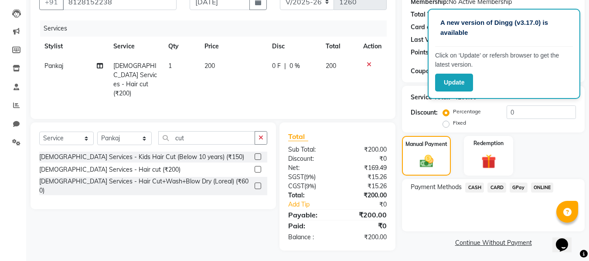
click at [476, 186] on span "CASH" at bounding box center [474, 188] width 19 height 10
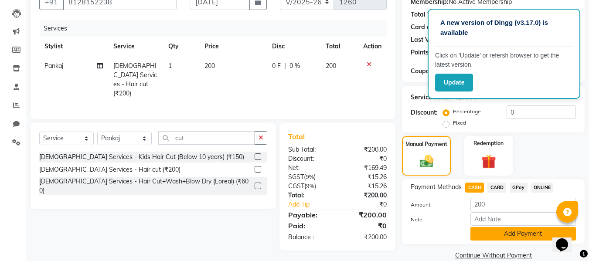
click at [497, 232] on button "Add Payment" at bounding box center [524, 234] width 106 height 14
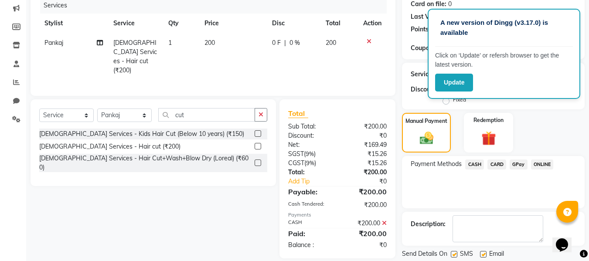
scroll to position [138, 0]
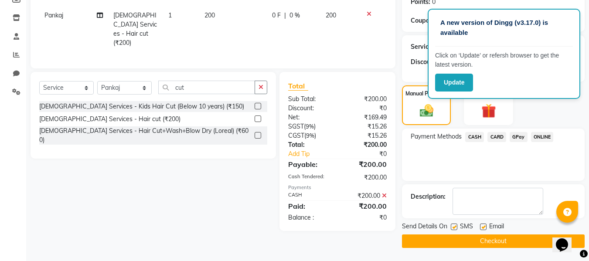
click at [481, 241] on button "Checkout" at bounding box center [493, 242] width 183 height 14
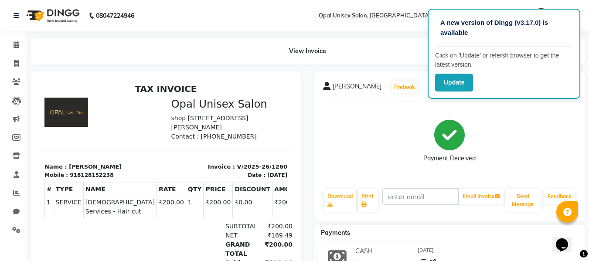
click at [374, 59] on div "View Invoice" at bounding box center [308, 51] width 554 height 27
click at [449, 80] on button "Update" at bounding box center [454, 83] width 38 height 18
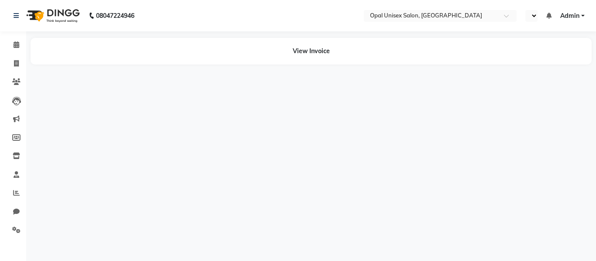
select select "en"
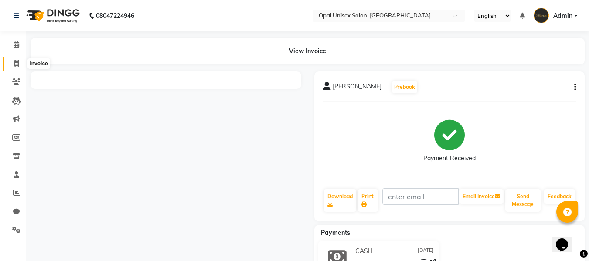
click at [17, 61] on icon at bounding box center [16, 63] width 5 height 7
select select "service"
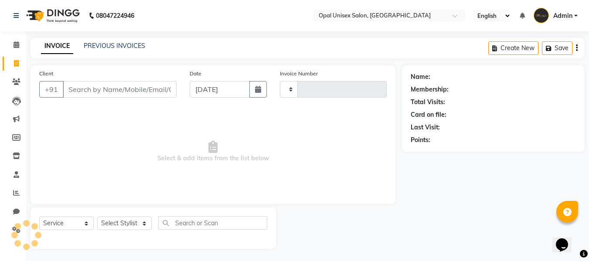
scroll to position [1, 0]
type input "1261"
select select "8653"
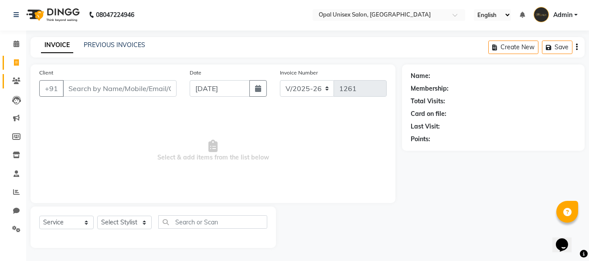
click at [14, 79] on icon at bounding box center [16, 81] width 8 height 7
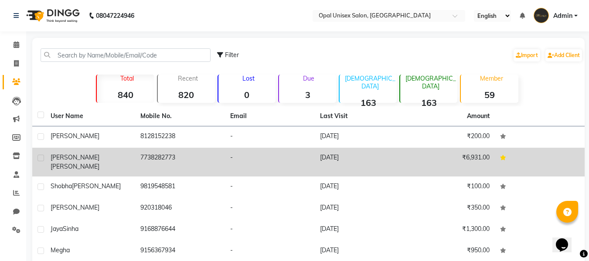
click at [39, 158] on label at bounding box center [41, 158] width 7 height 7
click at [39, 158] on input "checkbox" at bounding box center [41, 159] width 6 height 6
checkbox input "true"
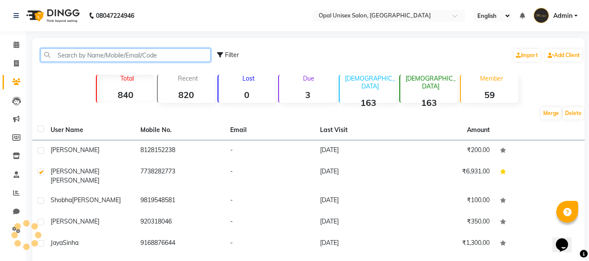
click at [66, 56] on input "text" at bounding box center [126, 55] width 170 height 14
